Goal: Information Seeking & Learning: Learn about a topic

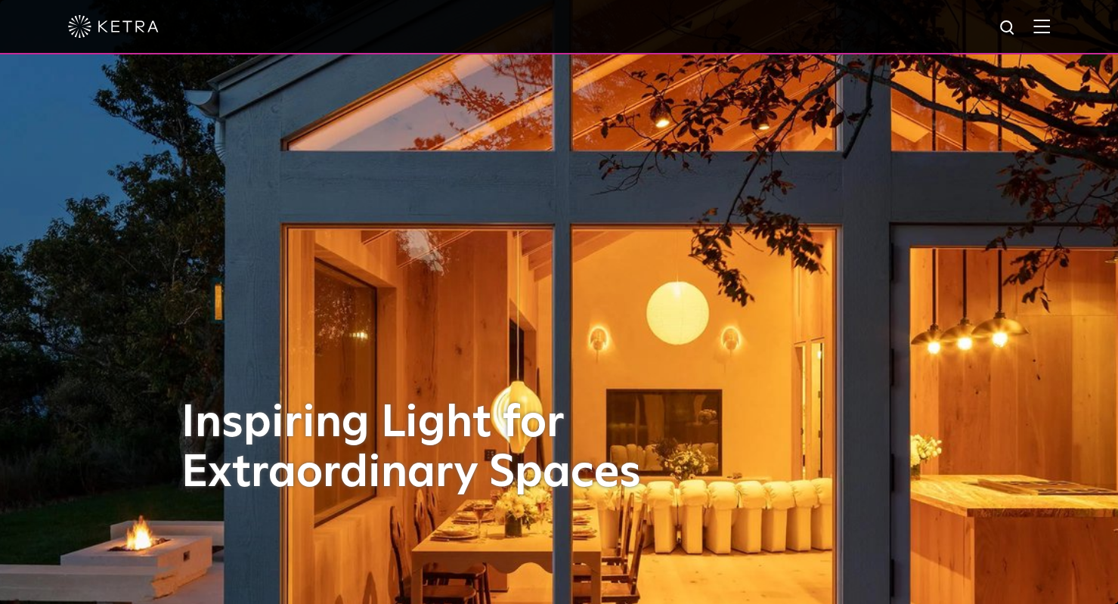
click at [1050, 31] on img at bounding box center [1041, 26] width 17 height 14
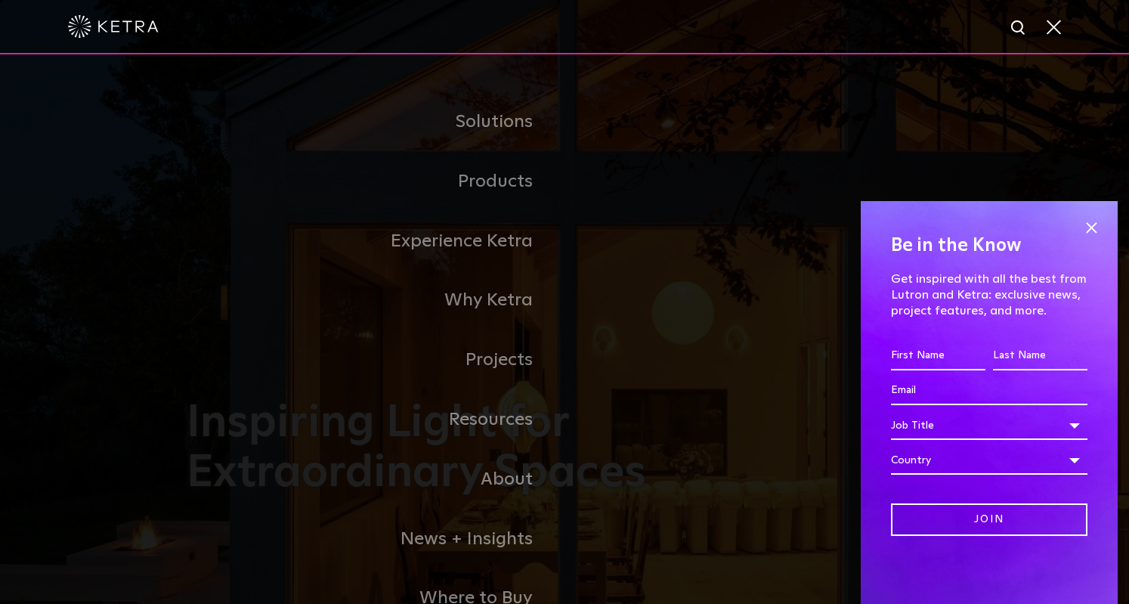
click at [1102, 217] on div "Be in the Know Get inspired with all the best from Lutron and [PERSON_NAME]: ex…" at bounding box center [989, 402] width 257 height 403
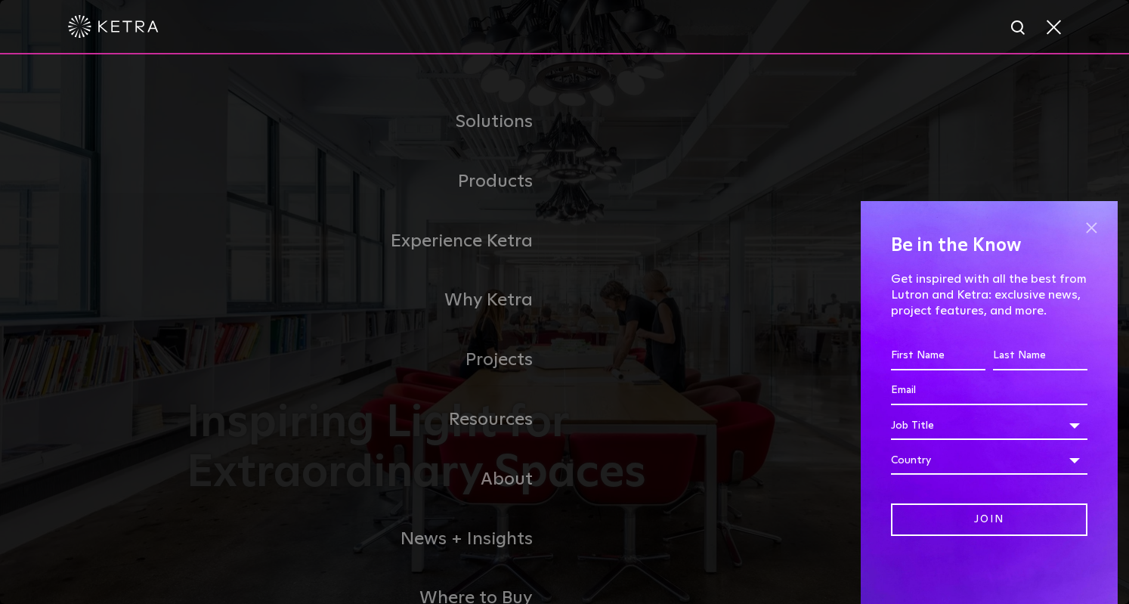
click at [1095, 231] on span at bounding box center [1091, 227] width 23 height 23
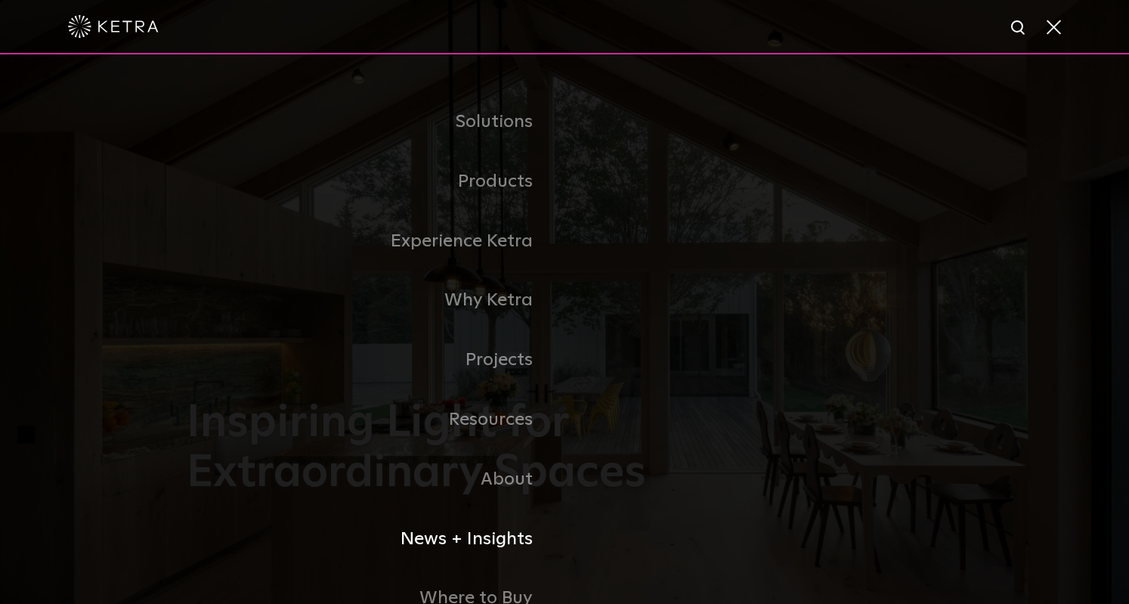
click at [351, 555] on link "News + Insights" at bounding box center [376, 540] width 378 height 60
